Goal: Task Accomplishment & Management: Use online tool/utility

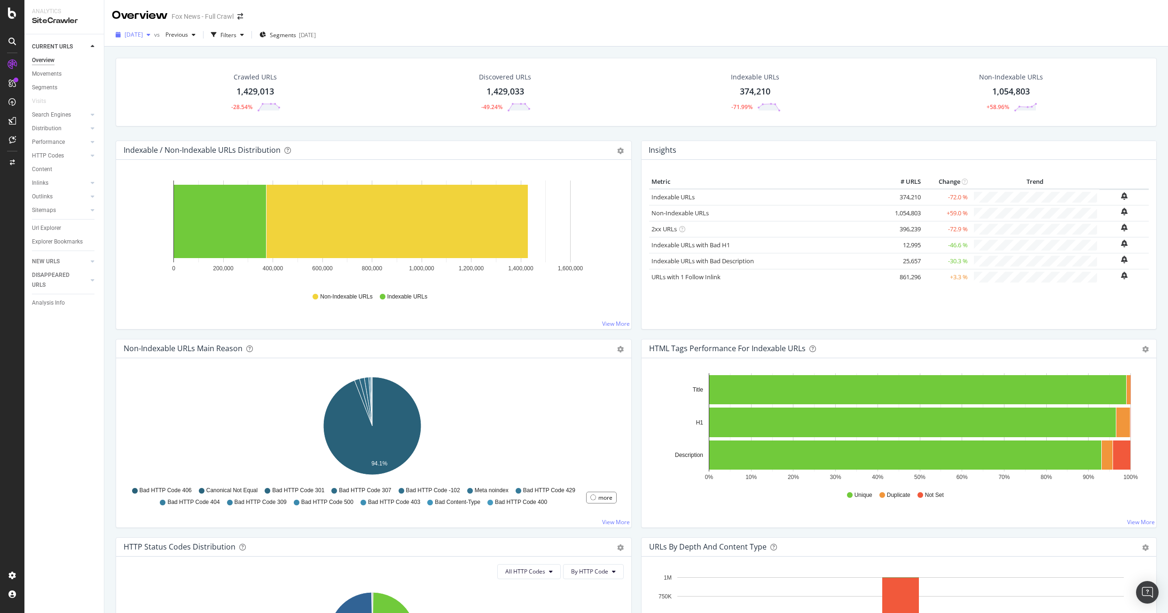
click at [138, 37] on span "[DATE]" at bounding box center [134, 35] width 18 height 8
click at [371, 34] on div "[DATE] vs Previous Filters Segments [DATE]" at bounding box center [636, 36] width 1064 height 19
click at [142, 39] on span "[DATE]" at bounding box center [134, 35] width 18 height 8
click at [944, 40] on div "[DATE] vs Previous Filters Segments [DATE]" at bounding box center [636, 36] width 1064 height 19
click at [46, 300] on div "Analysis Info" at bounding box center [48, 303] width 33 height 10
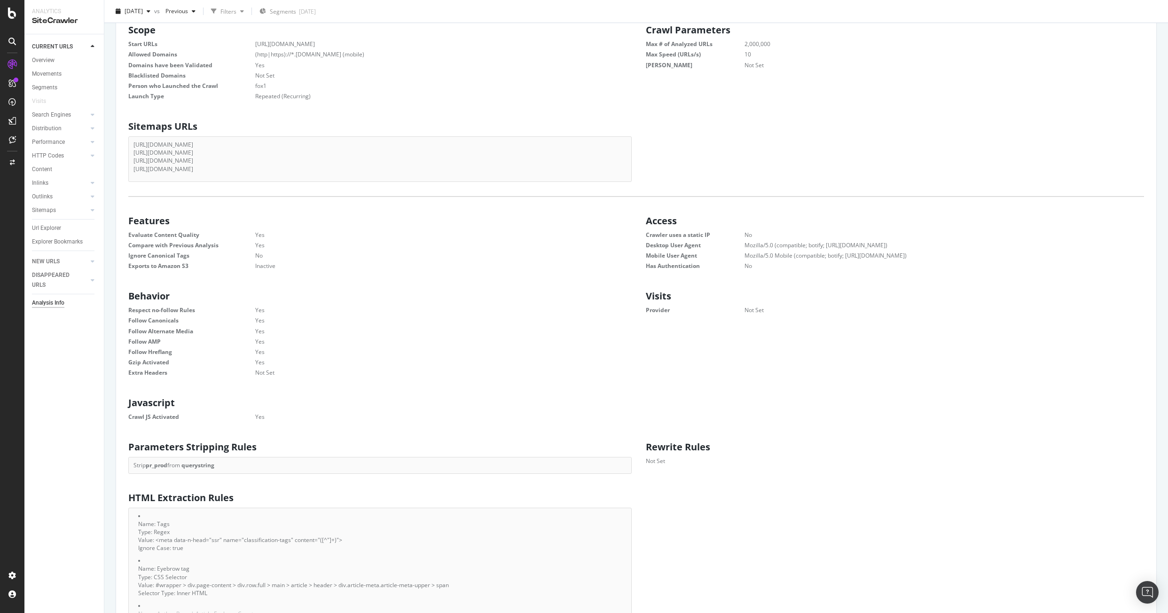
scroll to position [282, 0]
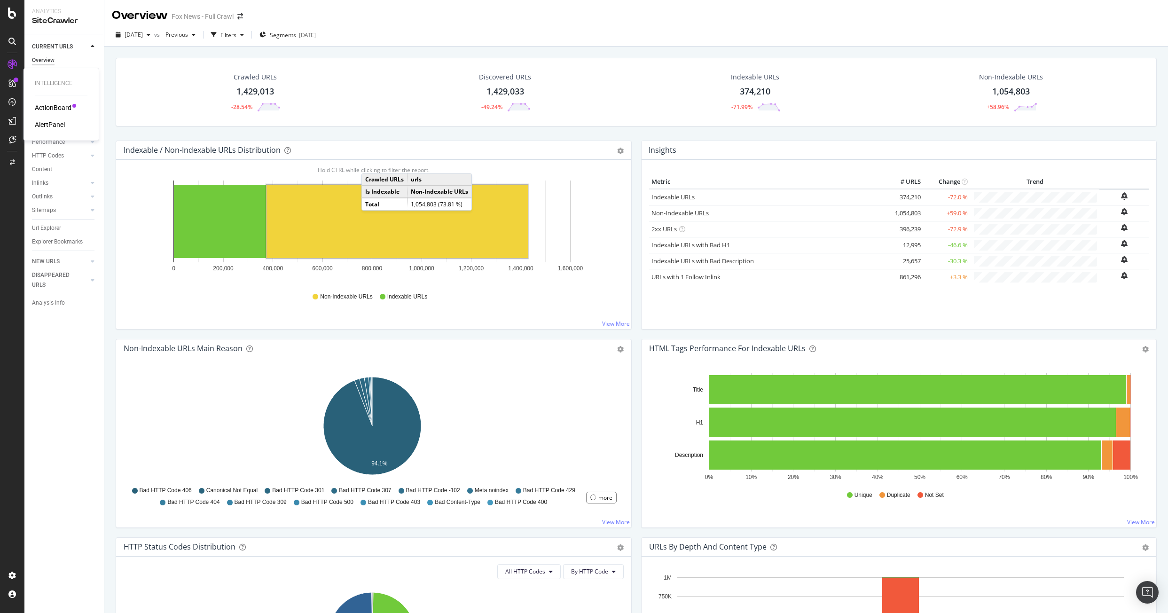
click at [54, 110] on div "ActionBoard" at bounding box center [53, 107] width 37 height 9
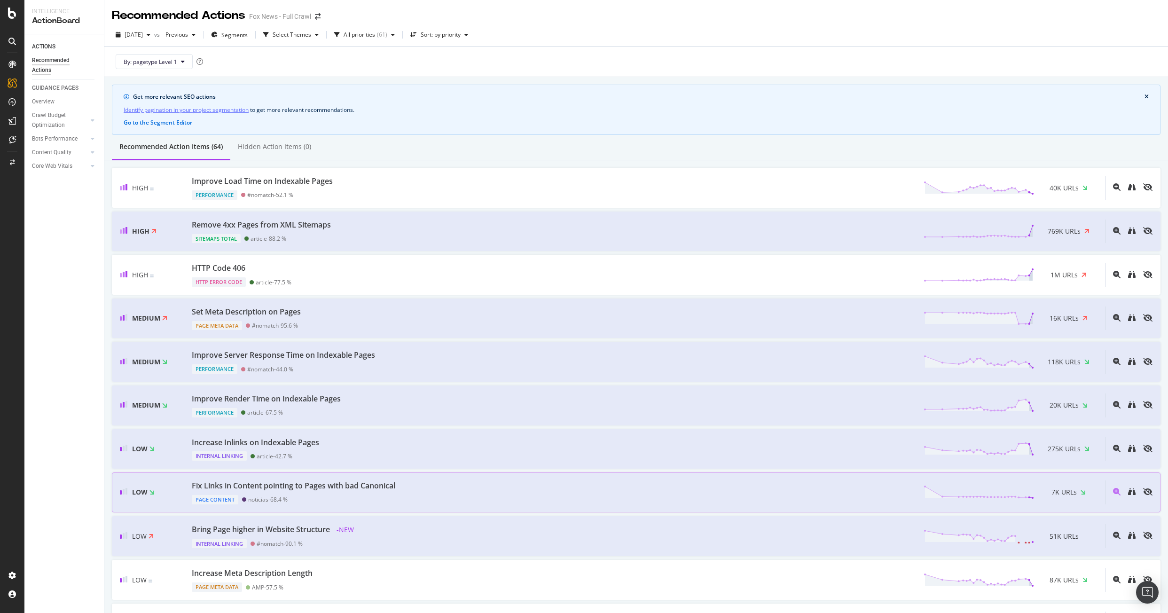
scroll to position [47, 0]
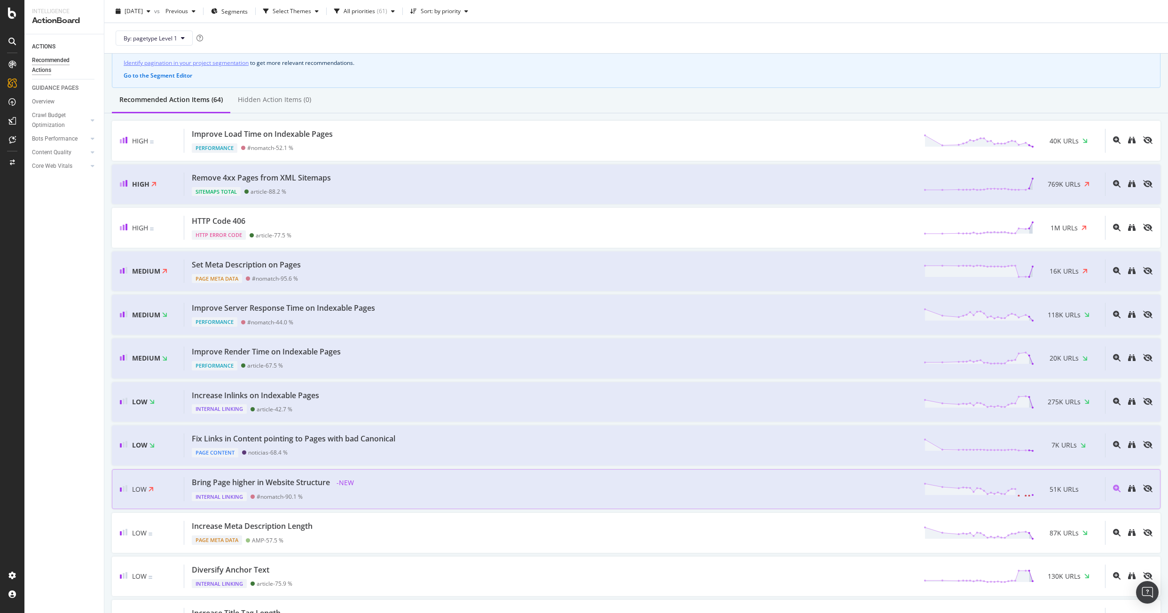
click at [1065, 500] on div "Bring Page higher in Website Structure - NEW Internal Linking #nomatch - 90.1 %…" at bounding box center [644, 489] width 921 height 24
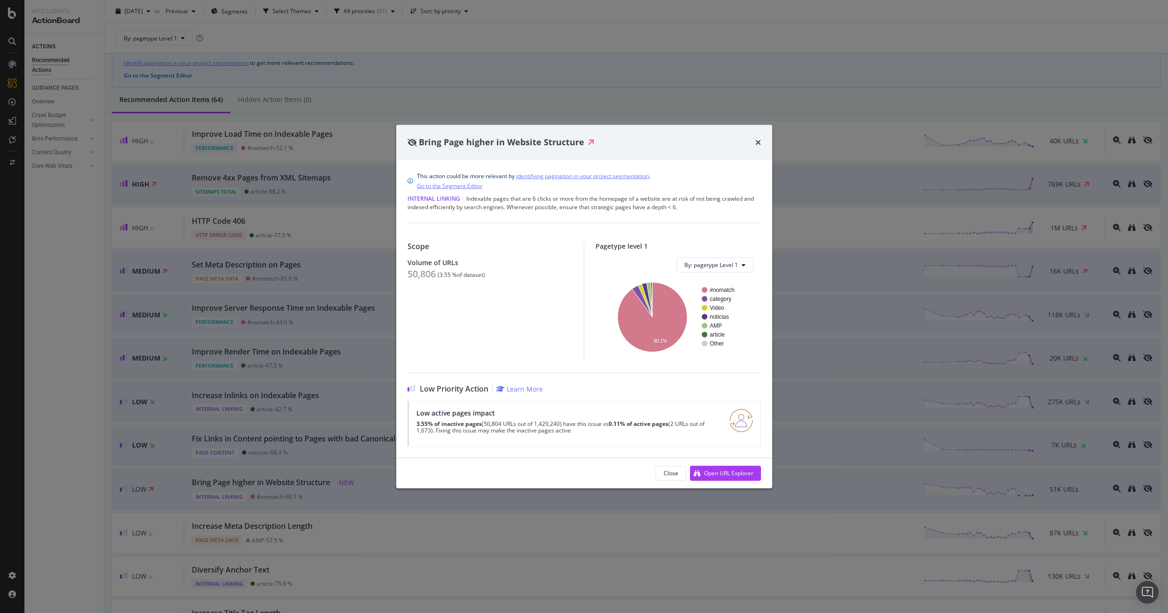
click at [761, 145] on div "Bring Page higher in Website Structure" at bounding box center [584, 142] width 376 height 35
click at [758, 143] on icon "times" at bounding box center [758, 142] width 6 height 8
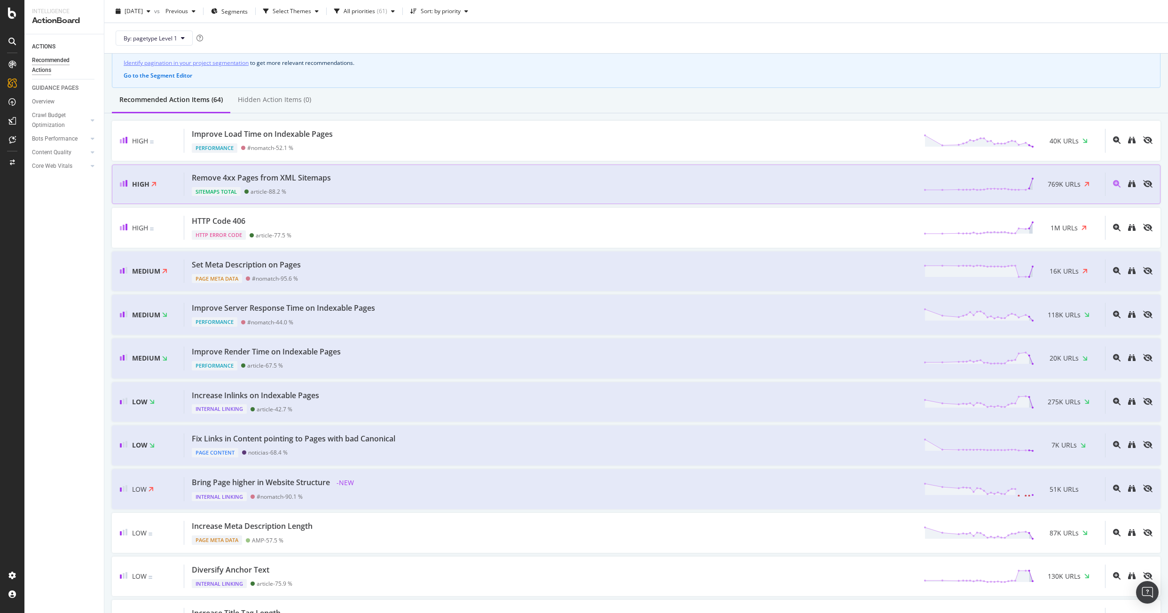
click at [1048, 184] on span "769K URLs" at bounding box center [1064, 184] width 33 height 9
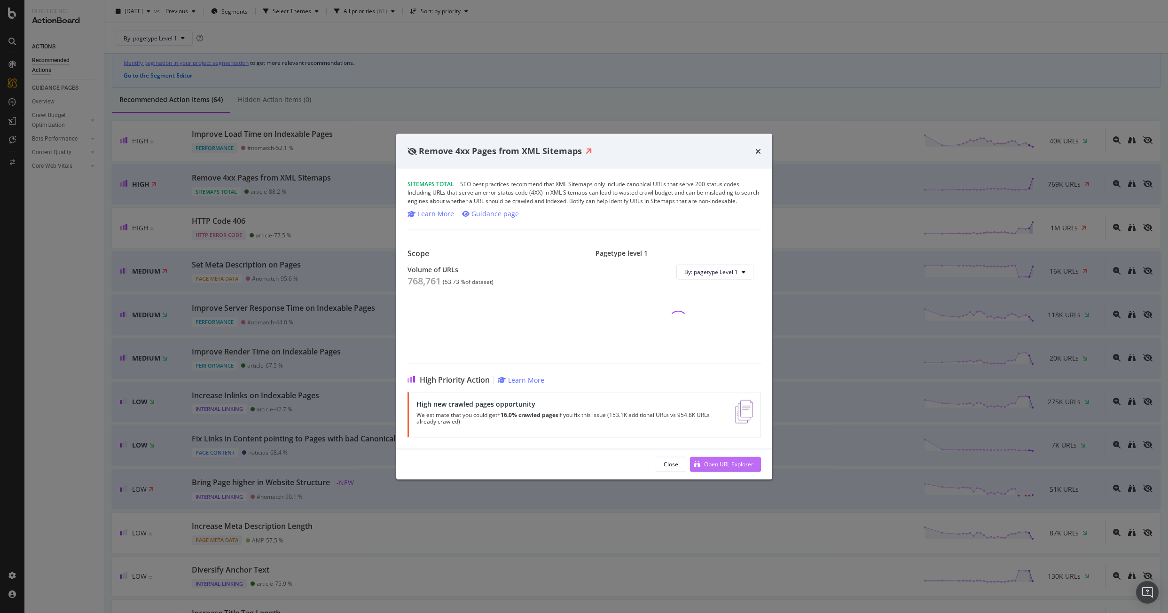
click at [710, 467] on div "Open URL Explorer" at bounding box center [728, 464] width 49 height 8
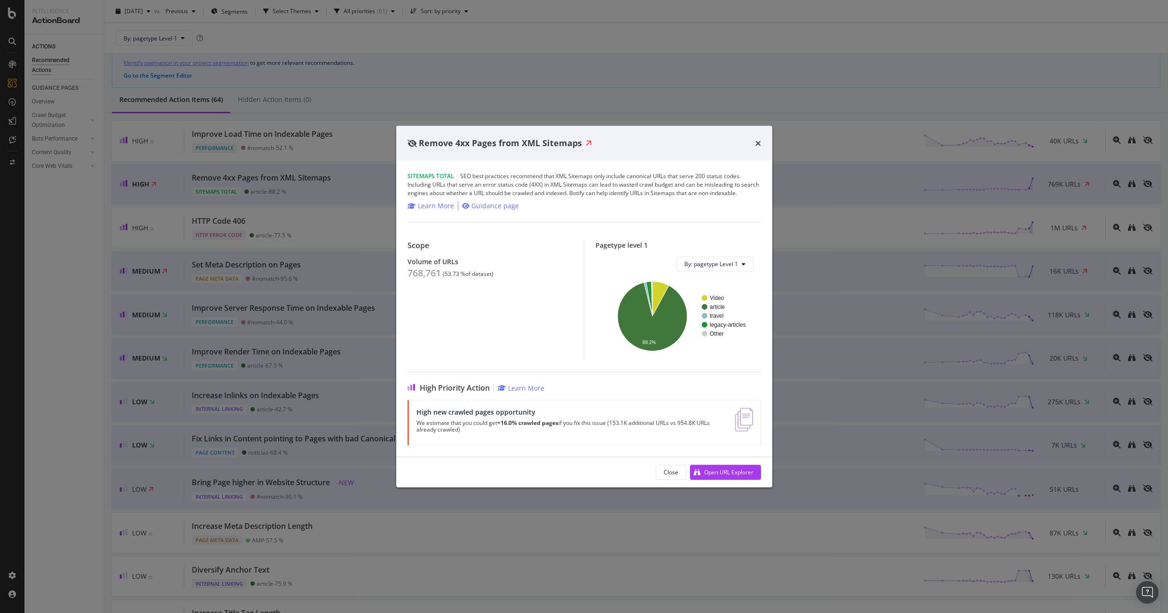
click at [608, 80] on div "Remove 4xx Pages from XML Sitemaps Sitemaps Total | SEO best practices recommen…" at bounding box center [584, 306] width 1168 height 613
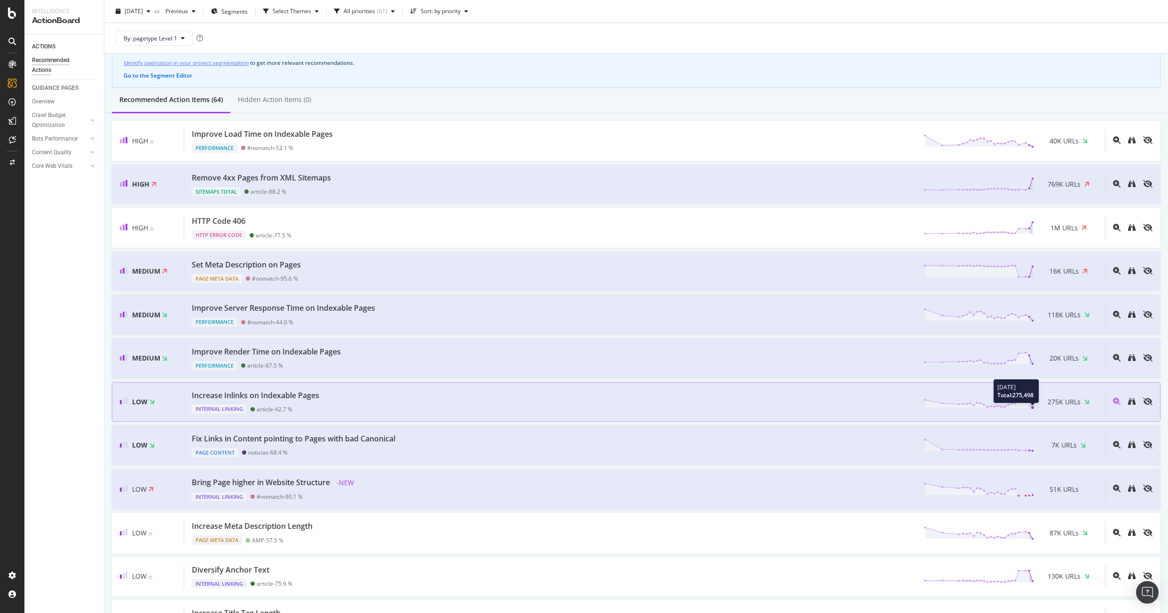
click at [1024, 407] on icon at bounding box center [979, 402] width 110 height 14
click at [1070, 402] on span "275K URLs" at bounding box center [1064, 401] width 33 height 9
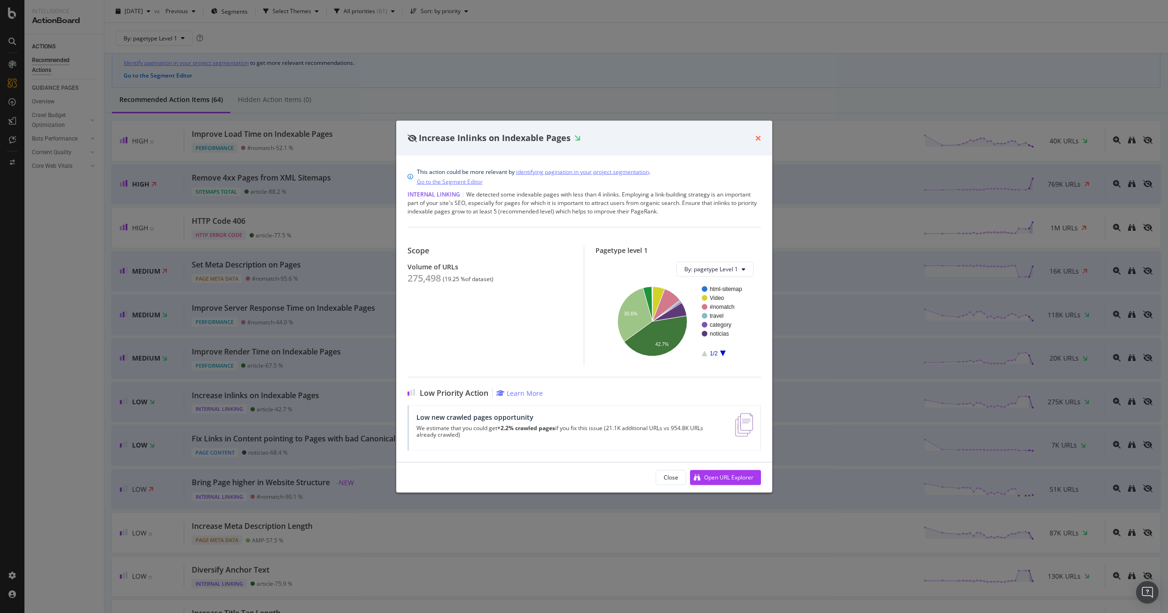
click at [758, 134] on icon "times" at bounding box center [758, 138] width 6 height 8
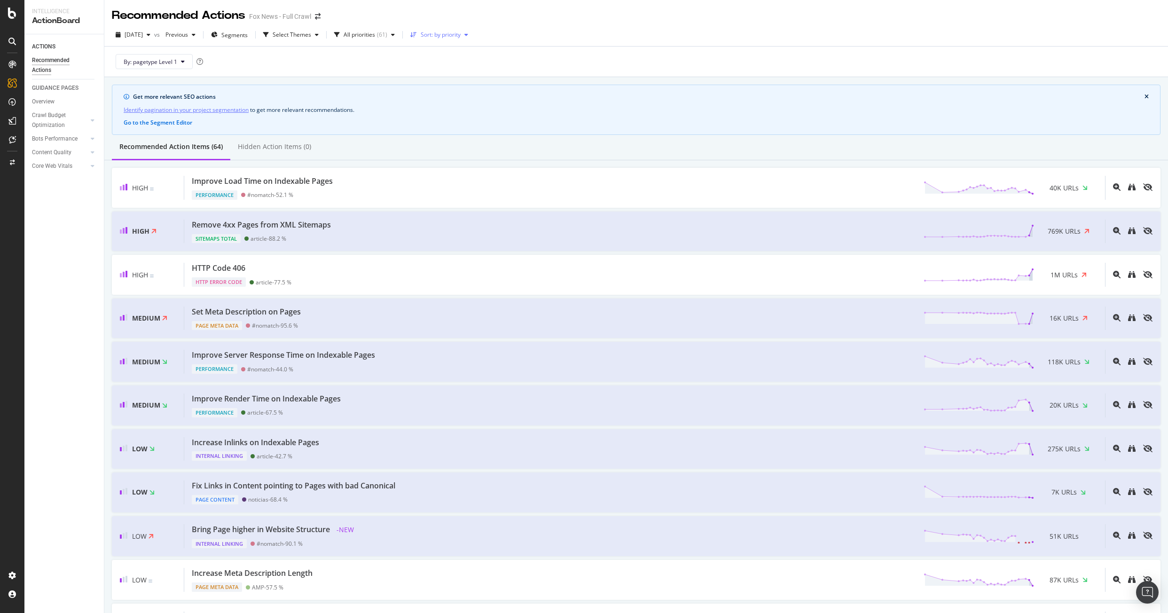
click at [461, 33] on div "Sort: by priority" at bounding box center [441, 35] width 40 height 6
click at [457, 70] on div "by URLs" at bounding box center [447, 66] width 45 height 12
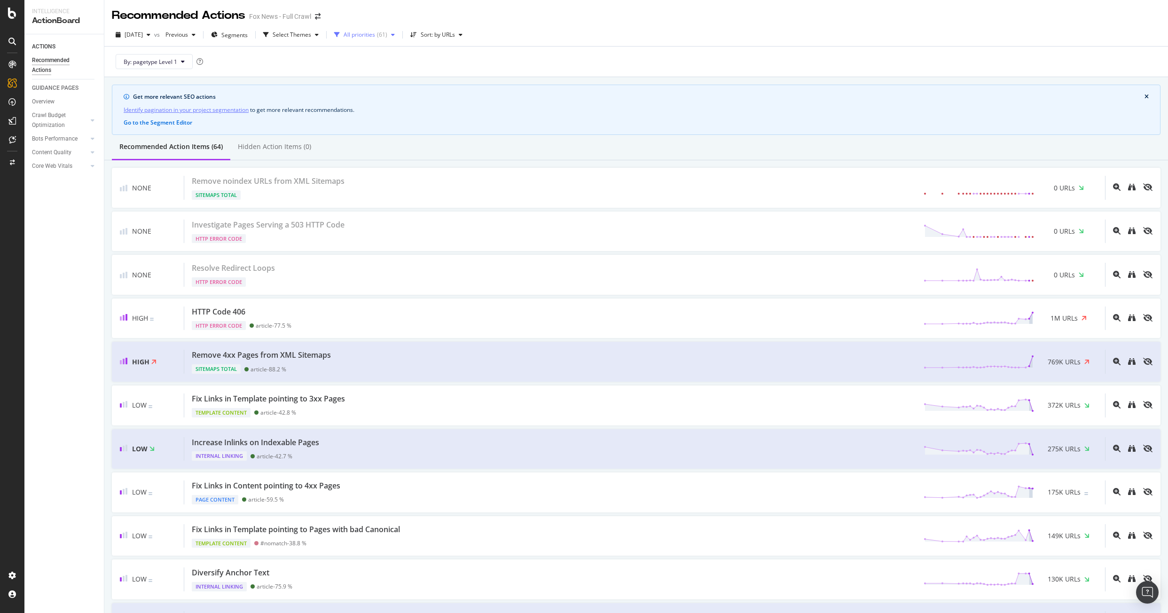
click at [375, 36] on div "All priorities" at bounding box center [359, 35] width 31 height 6
click at [379, 70] on div "( 3 )" at bounding box center [382, 70] width 7 height 8
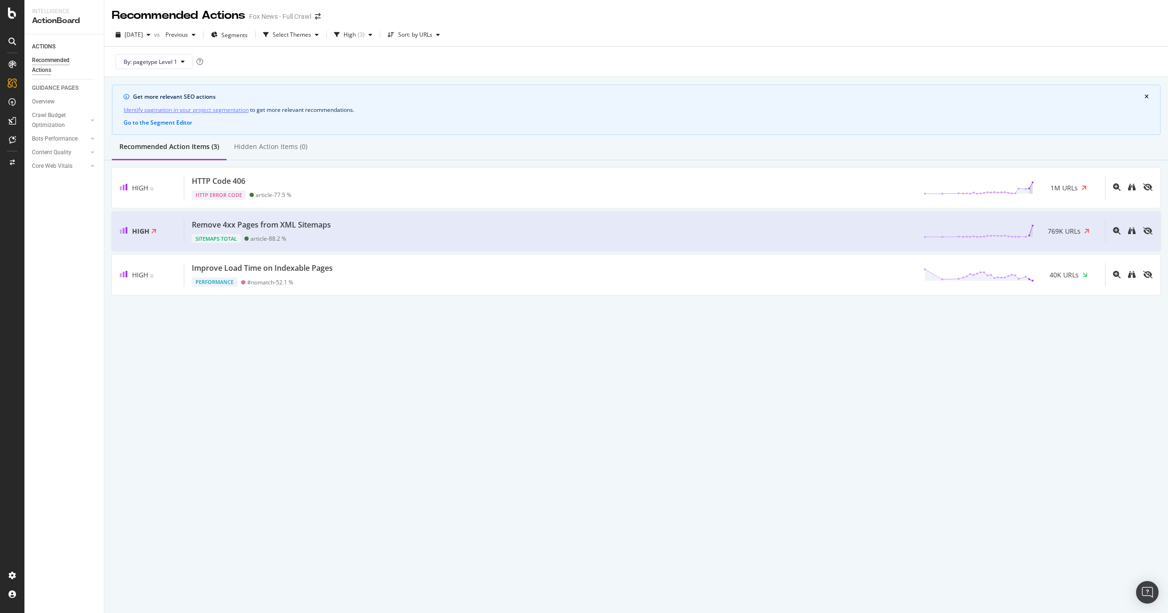
click at [493, 384] on div "Recommended Actions Fox News - Full Crawl [DATE] vs Previous Segments Select Th…" at bounding box center [636, 306] width 1064 height 613
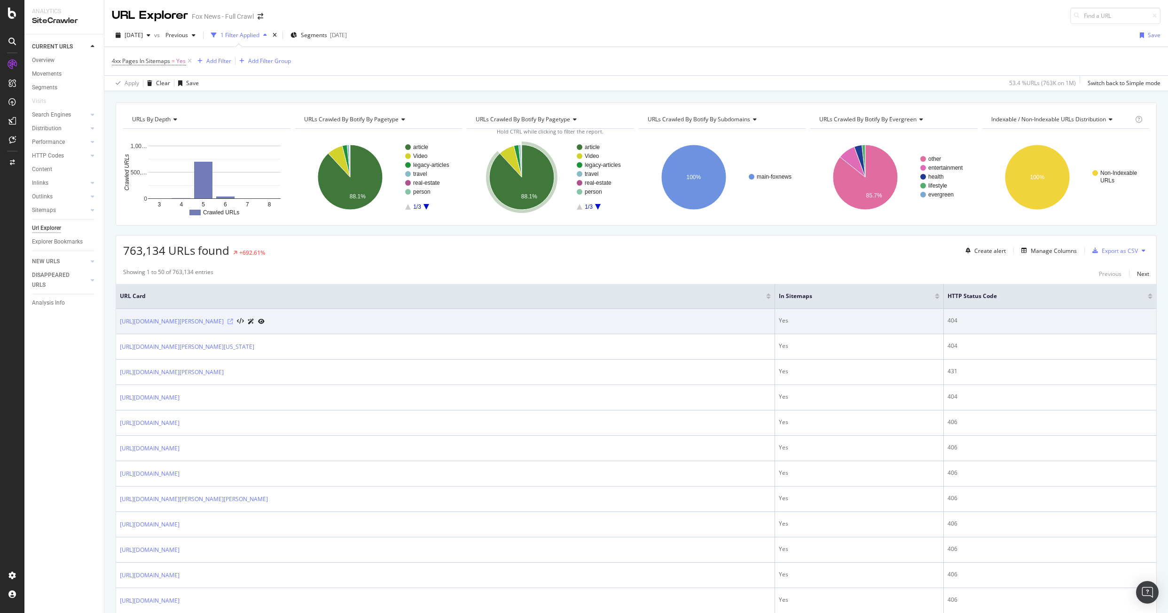
click at [233, 320] on icon at bounding box center [230, 322] width 6 height 6
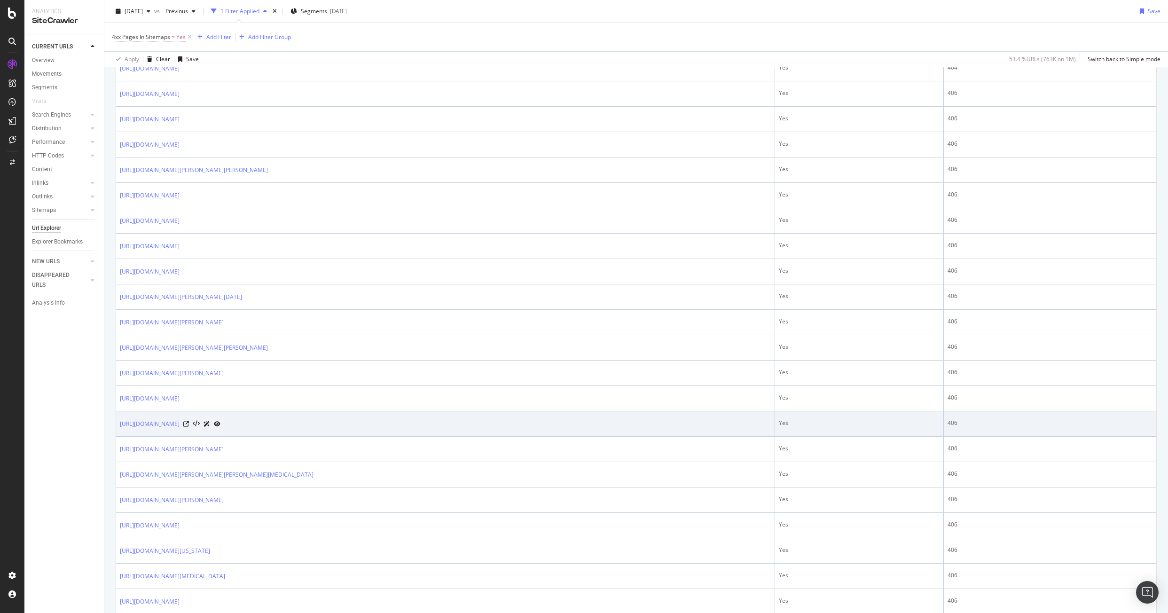
scroll to position [376, 0]
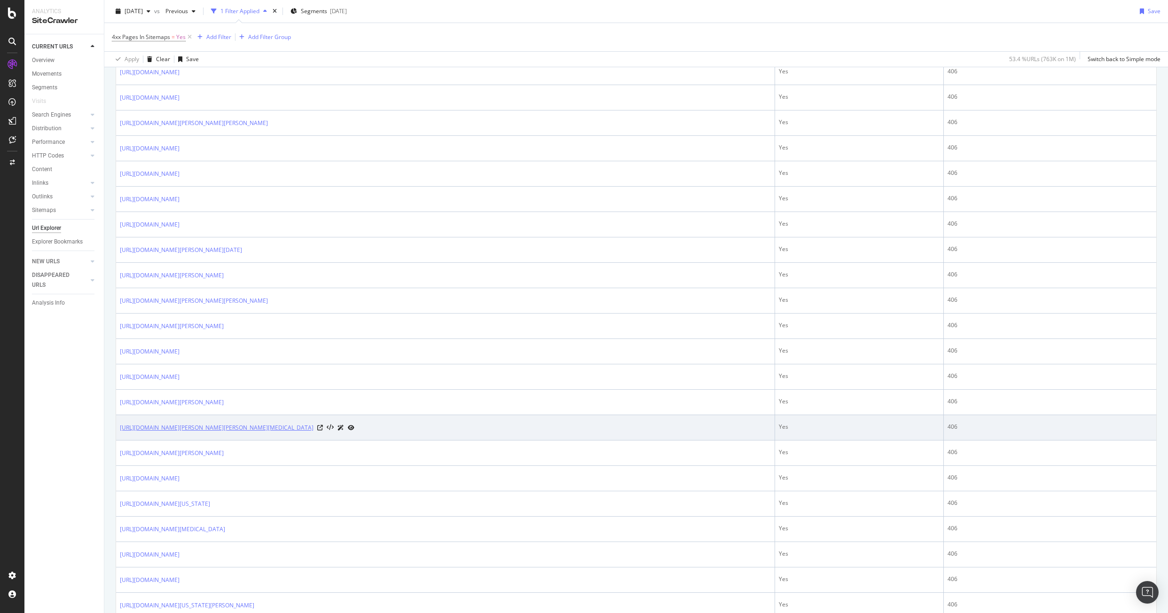
click at [313, 425] on link "https://www.foxnews.com/entertainment/demi-moore-bruce-willis-weekly-visits-bat…" at bounding box center [217, 427] width 194 height 9
click at [323, 429] on icon at bounding box center [320, 428] width 6 height 6
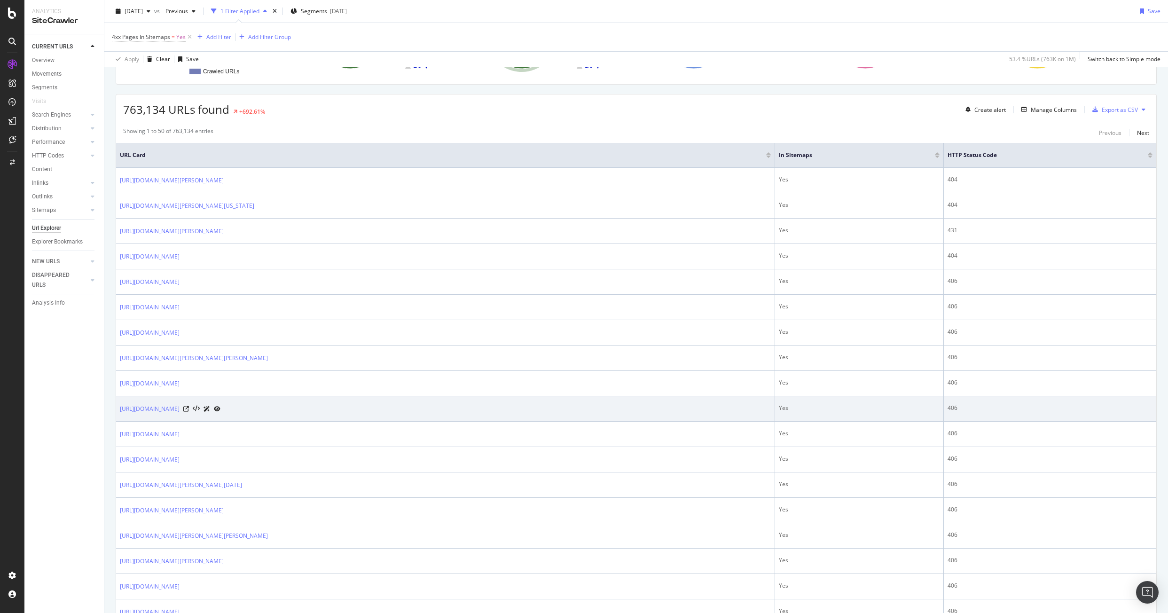
scroll to position [0, 0]
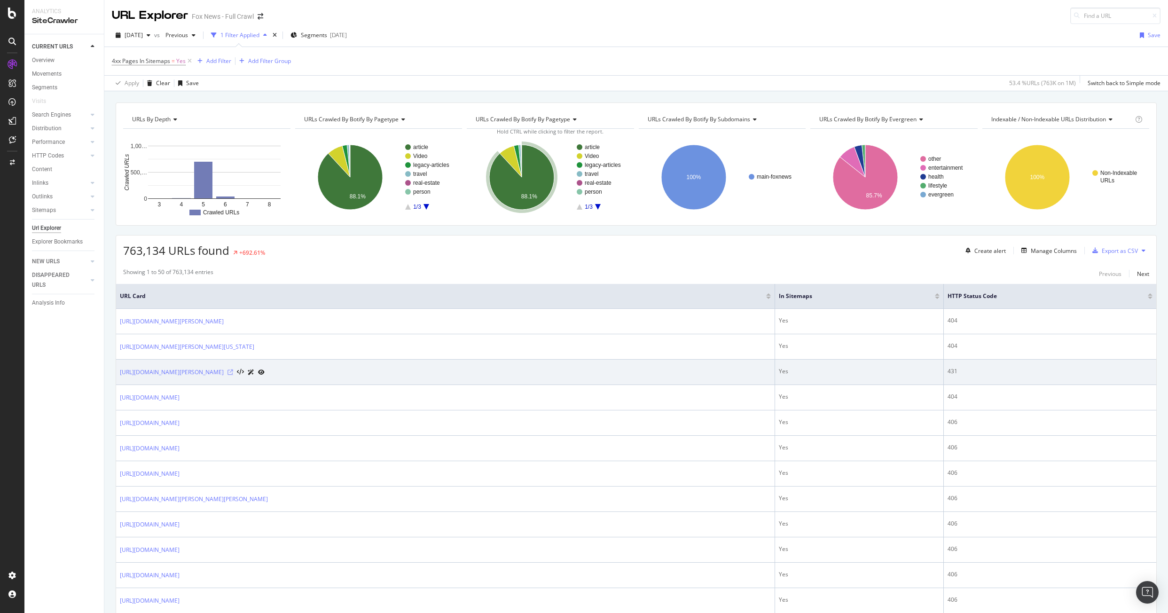
click at [233, 370] on icon at bounding box center [230, 372] width 6 height 6
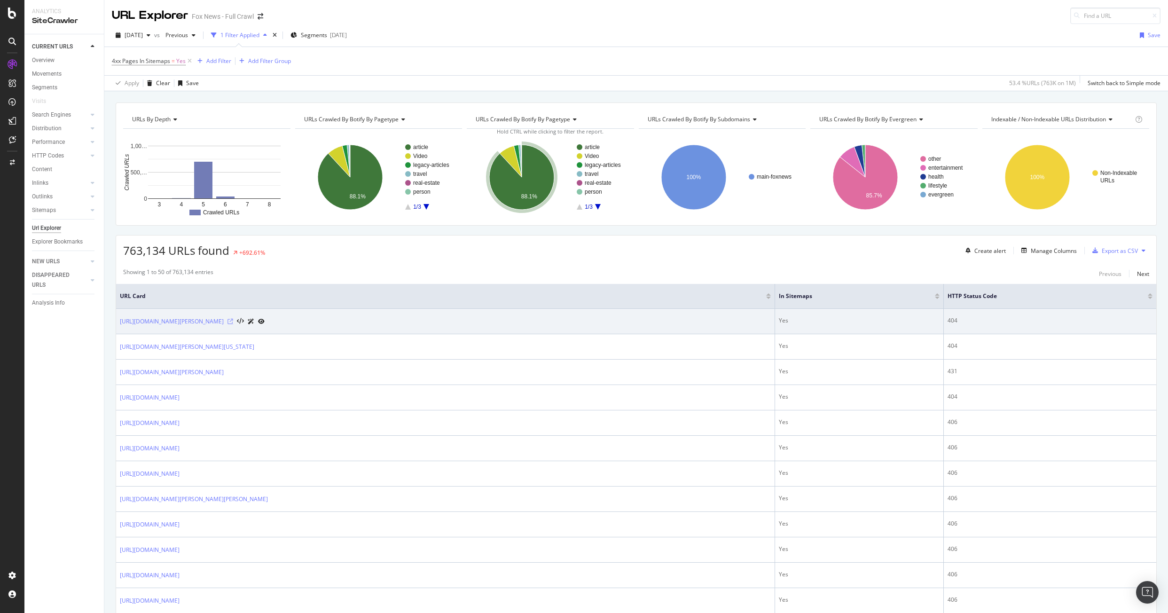
click at [233, 322] on icon at bounding box center [230, 322] width 6 height 6
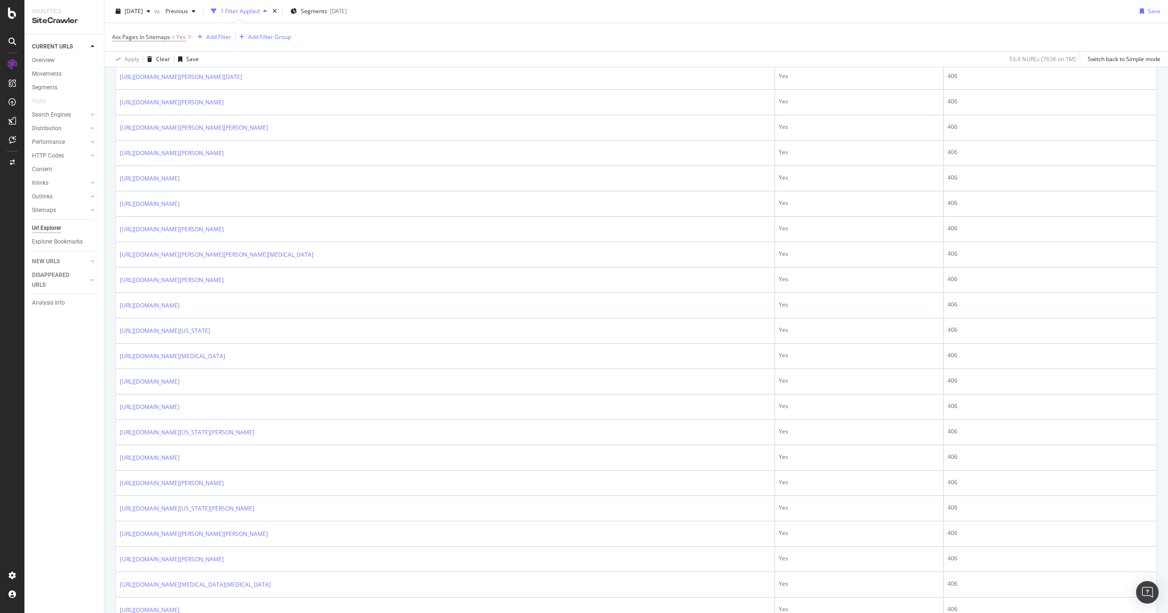
scroll to position [1019, 0]
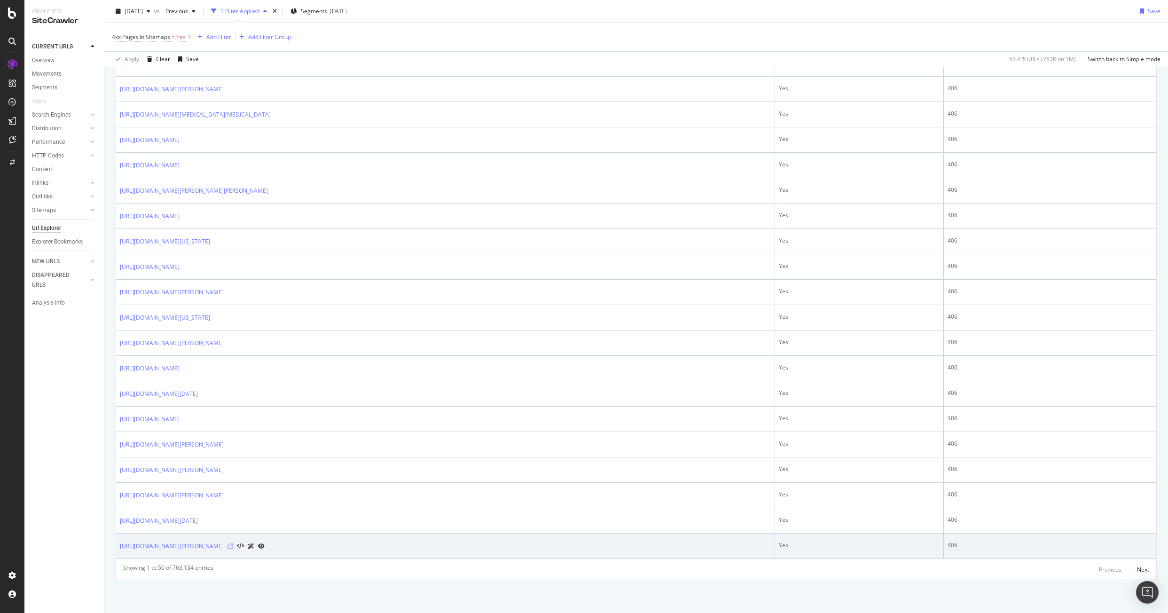
click at [233, 543] on icon at bounding box center [230, 546] width 6 height 6
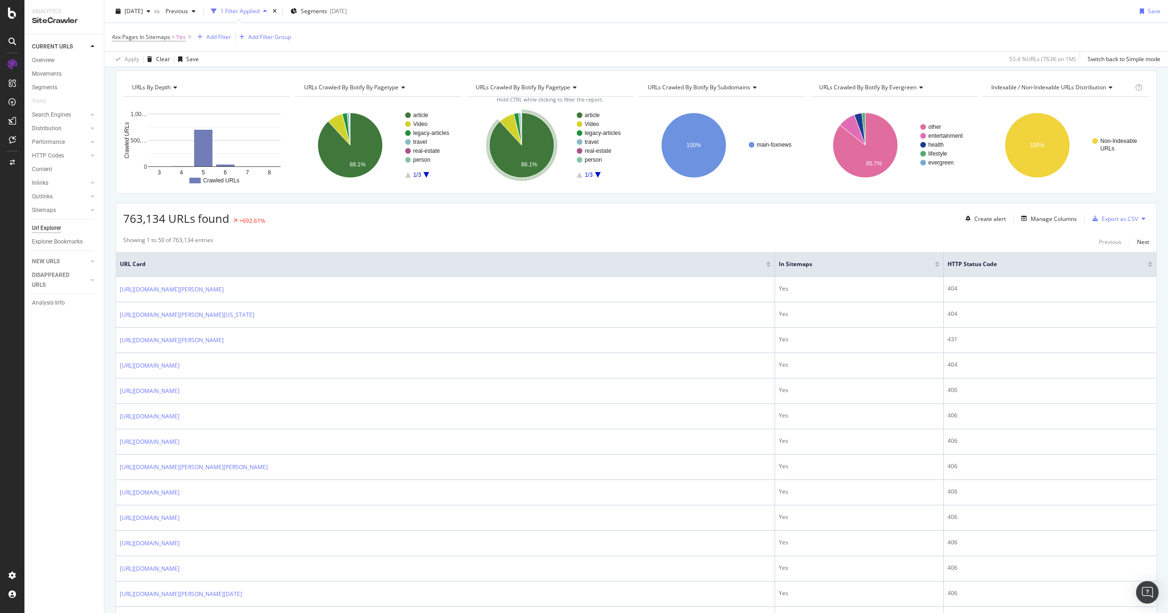
scroll to position [0, 0]
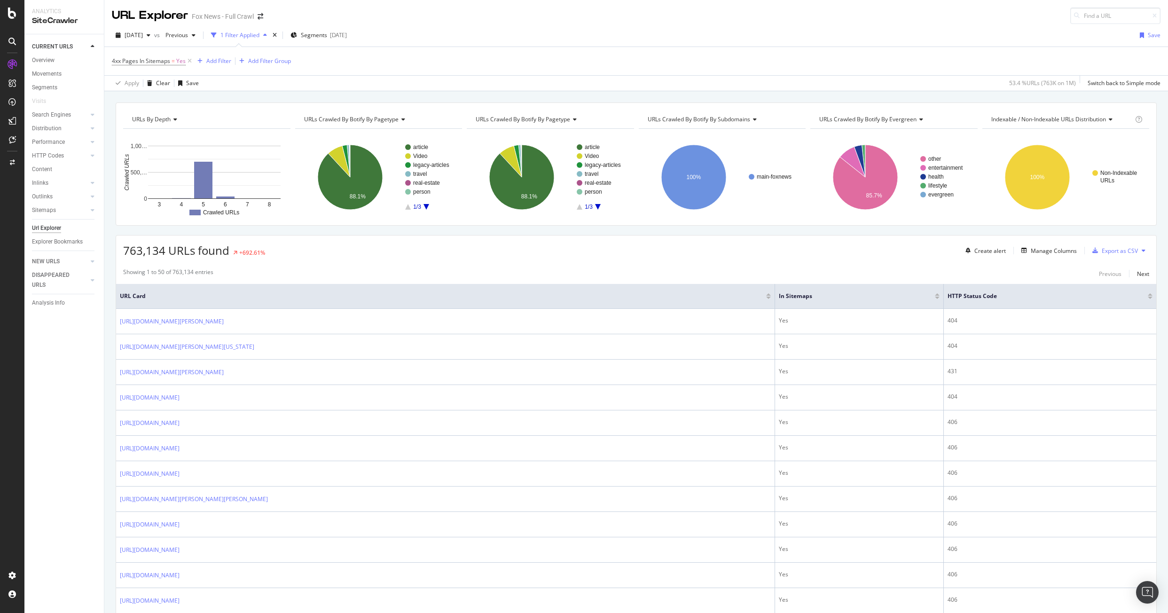
click at [673, 118] on span "URLs Crawled By Botify By subdomains" at bounding box center [699, 119] width 102 height 8
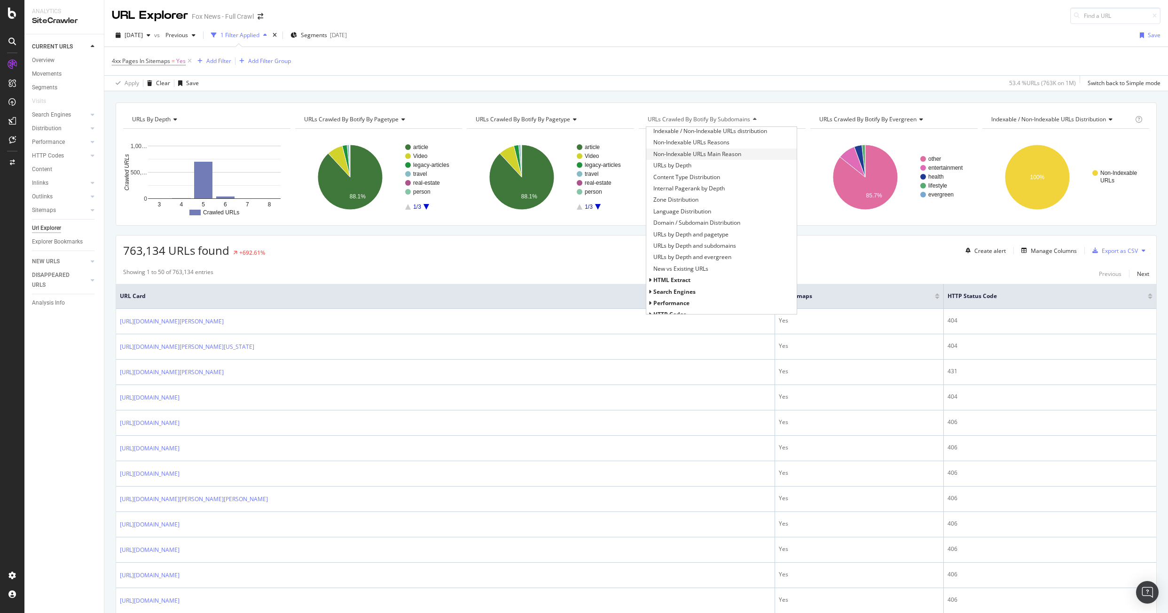
scroll to position [94, 0]
click at [669, 269] on span "HTTP Codes" at bounding box center [669, 267] width 33 height 8
click at [692, 277] on span "HTTP Status Codes Distribution" at bounding box center [694, 278] width 82 height 9
